Goal: Information Seeking & Learning: Find specific page/section

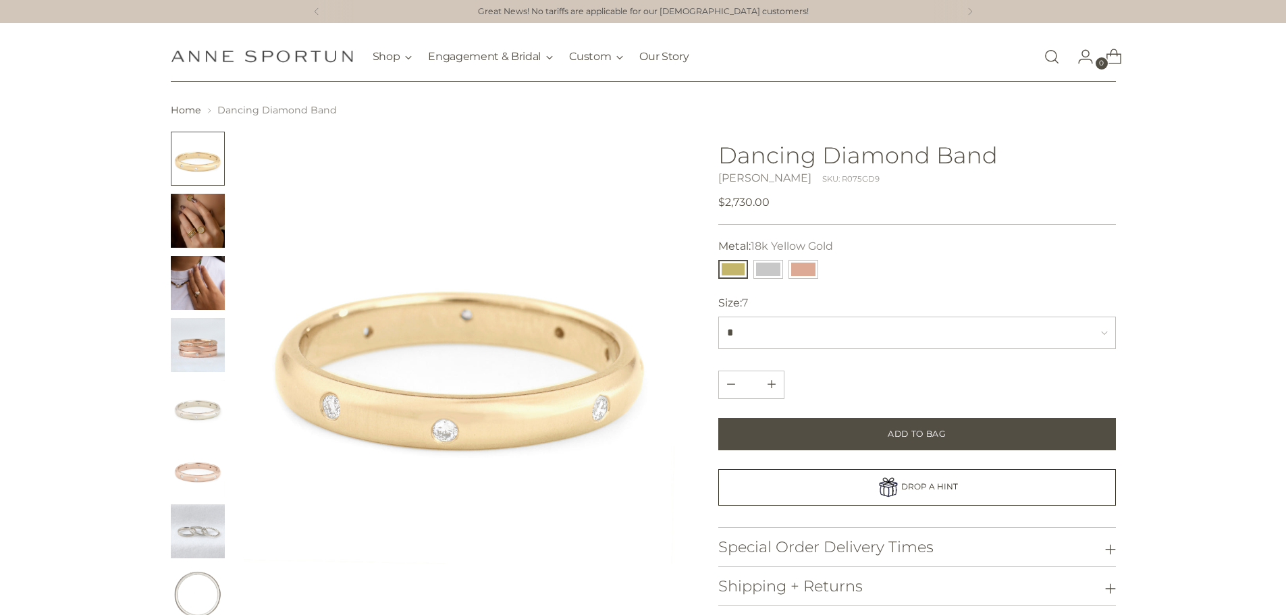
click at [1045, 56] on link "Open search modal" at bounding box center [1051, 56] width 27 height 27
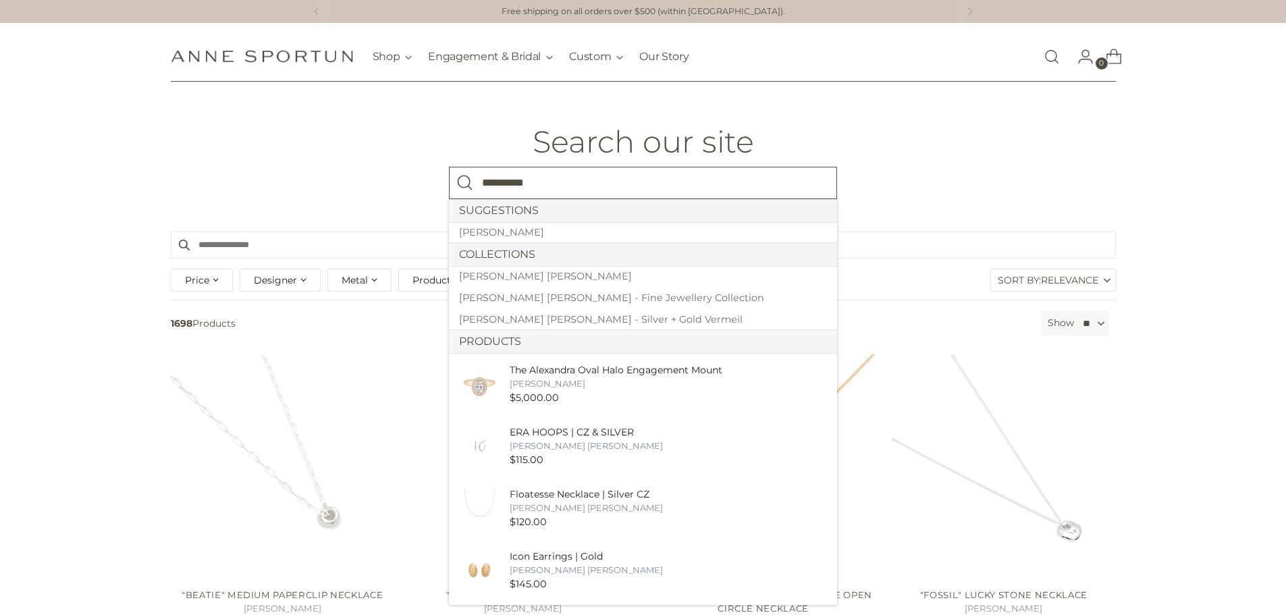
type input "**********"
